Goal: Book appointment/travel/reservation

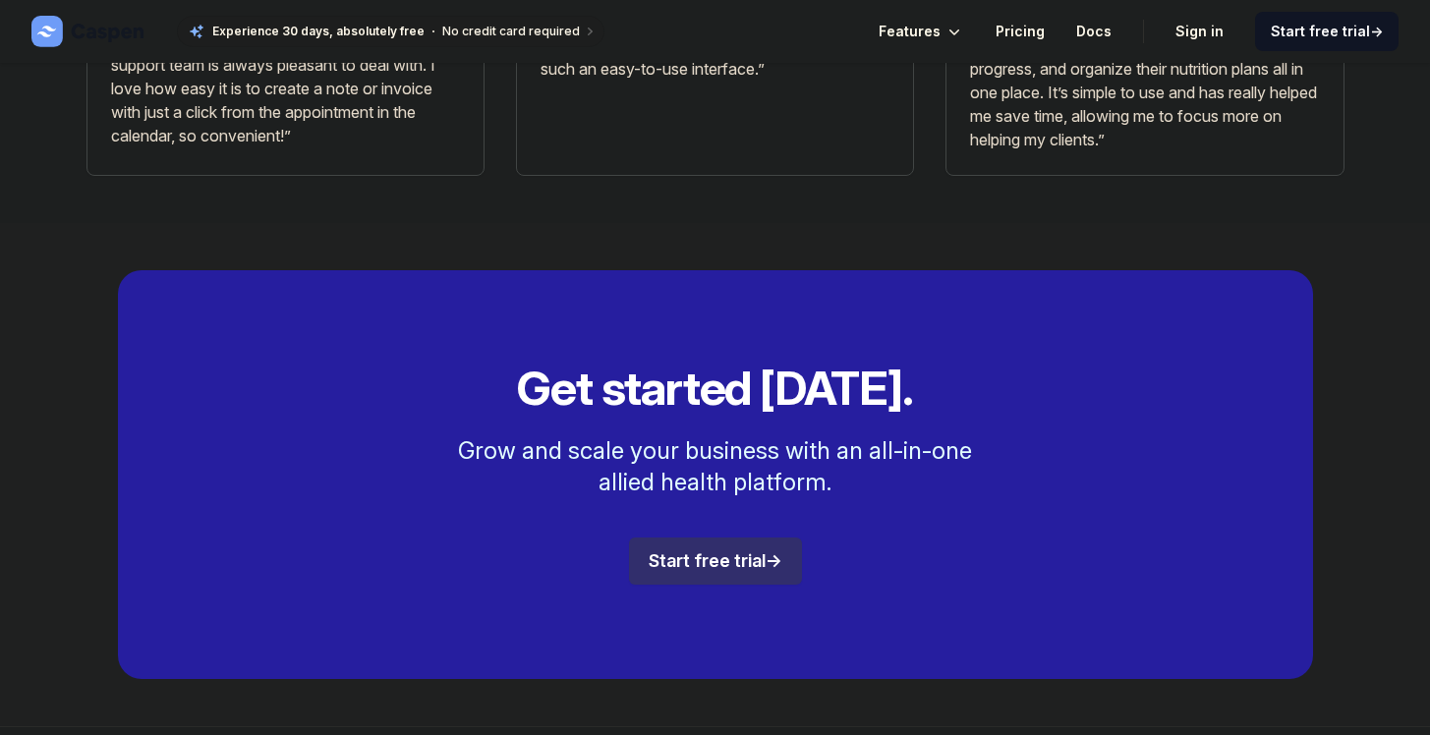
scroll to position [4987, 0]
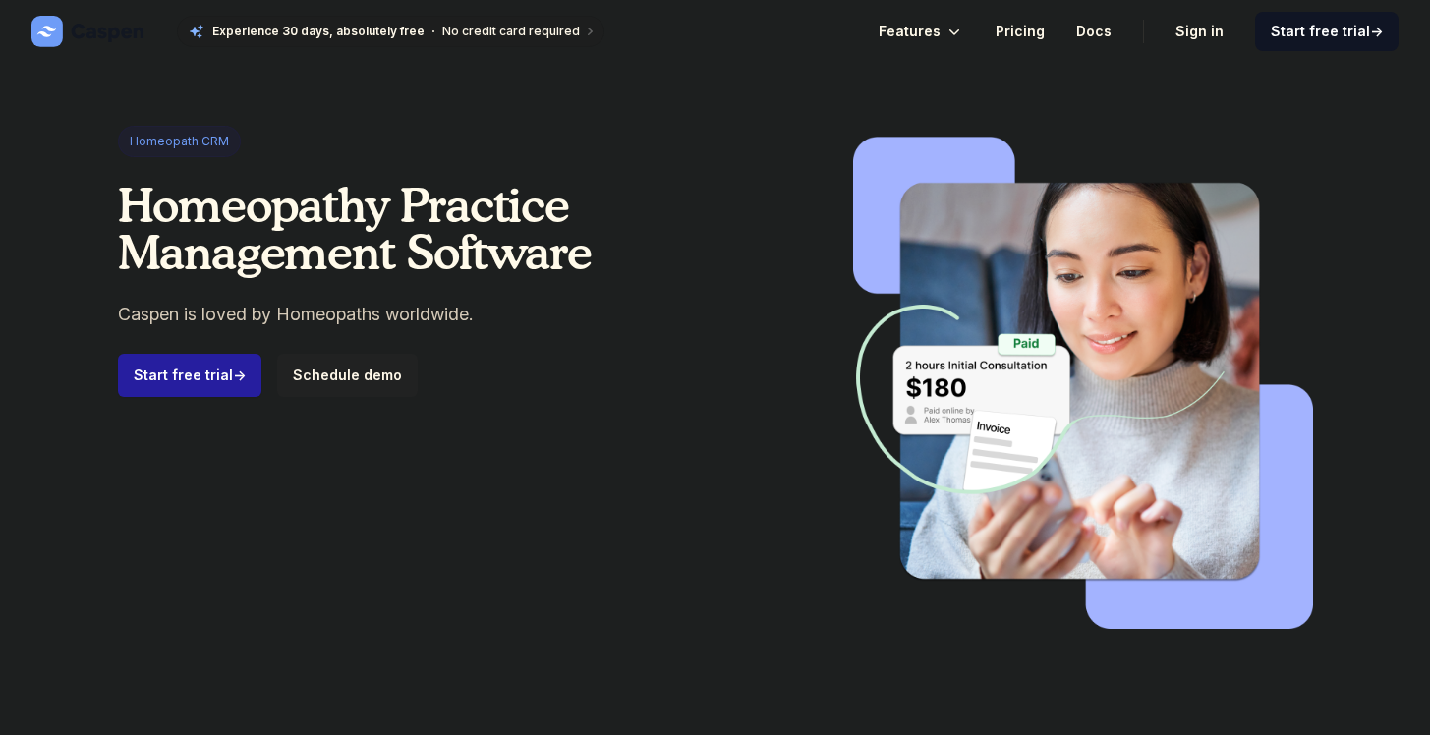
click at [316, 374] on span "Schedule demo" at bounding box center [347, 375] width 109 height 17
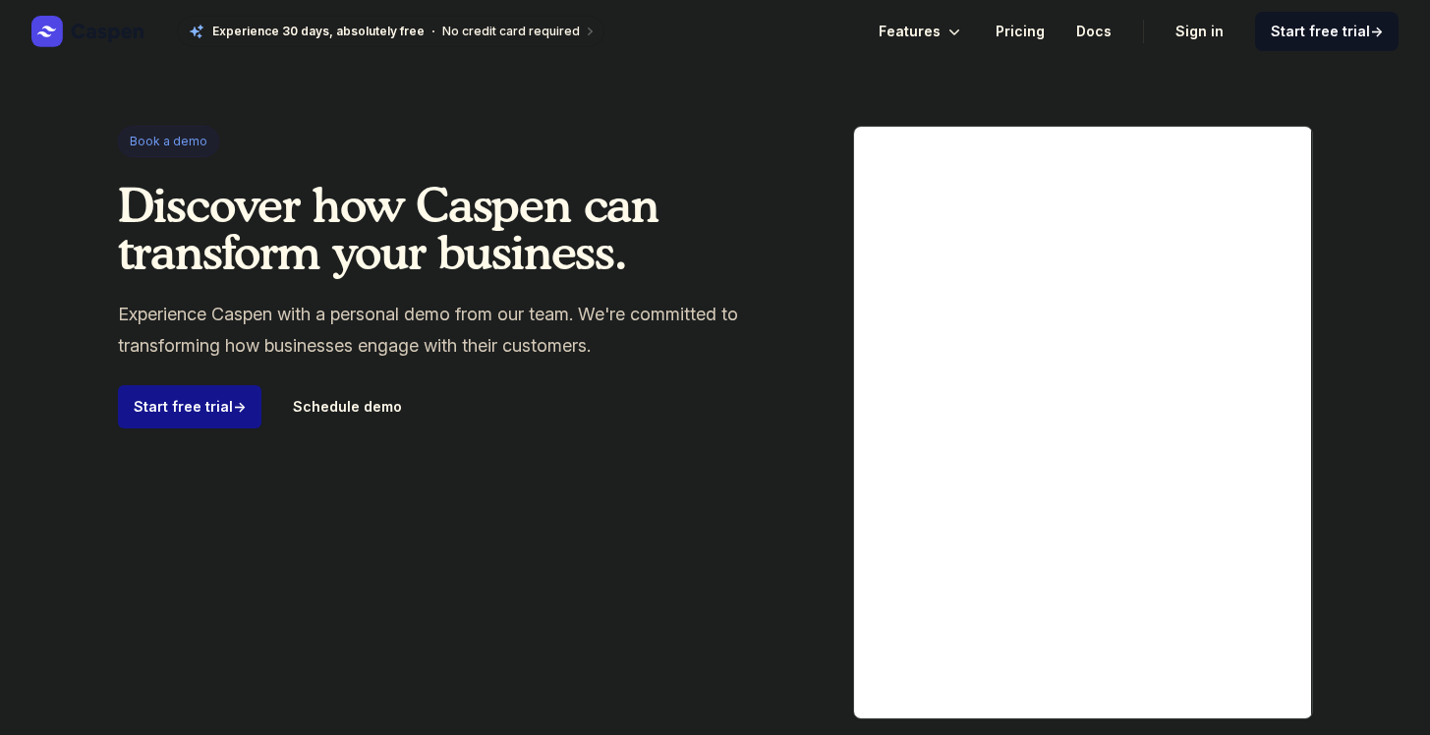
click at [173, 407] on link "Start free trial →" at bounding box center [190, 406] width 144 height 43
